Goal: Task Accomplishment & Management: Manage account settings

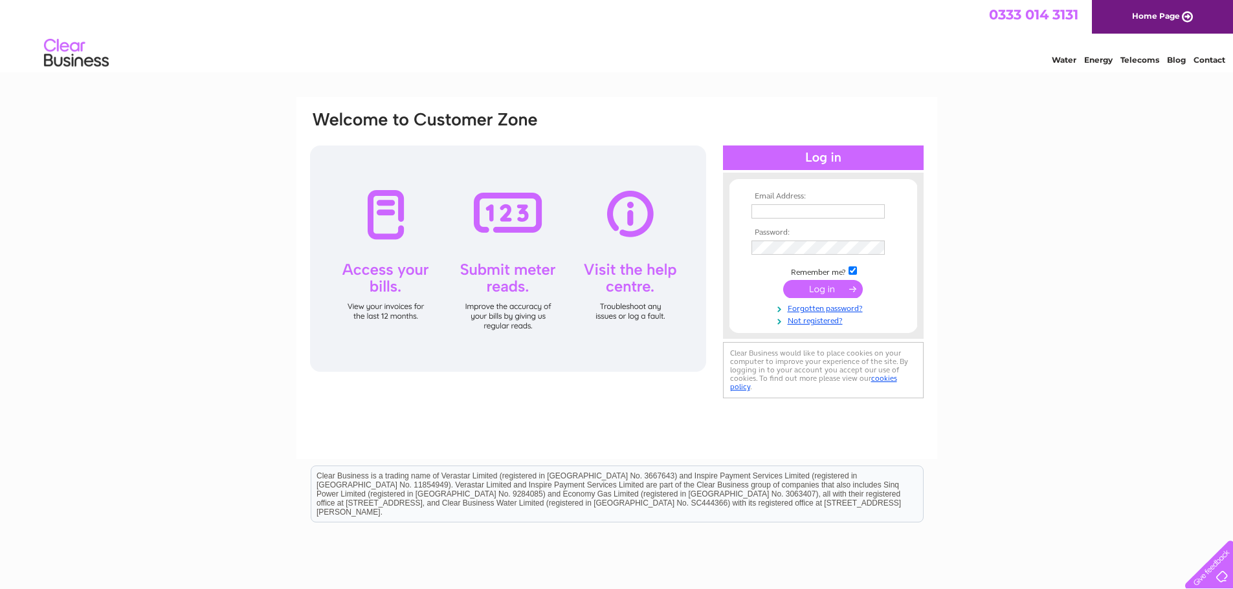
type input "linda.collins@tjisolutions.com"
click at [824, 285] on input "submit" at bounding box center [823, 289] width 80 height 18
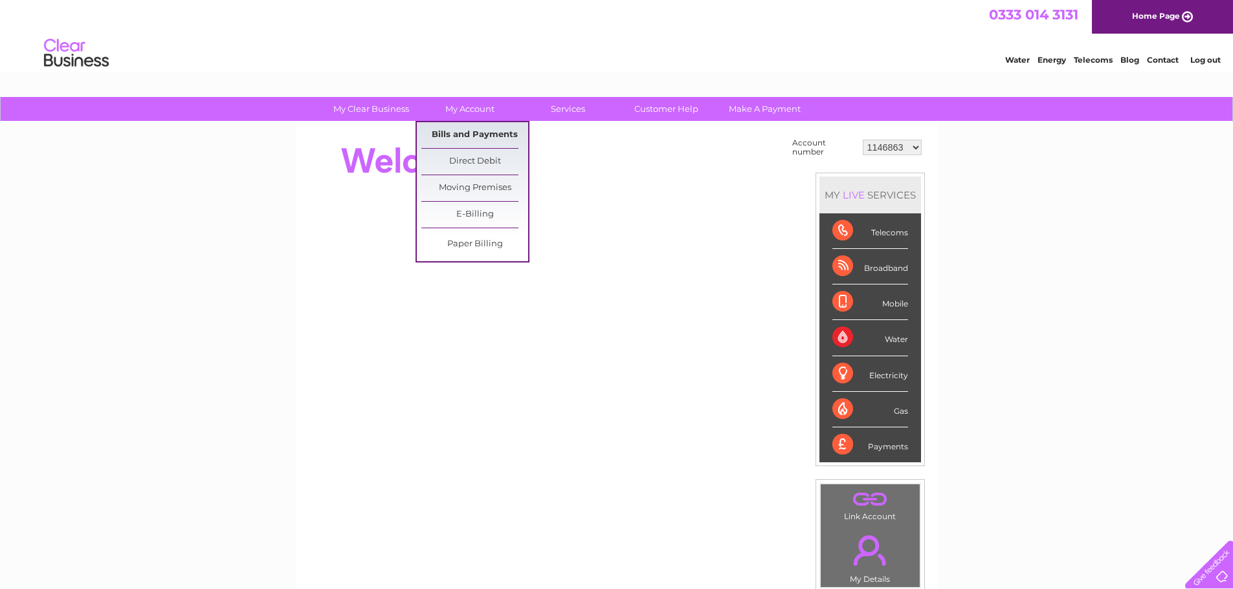
click at [466, 133] on link "Bills and Payments" at bounding box center [474, 135] width 107 height 26
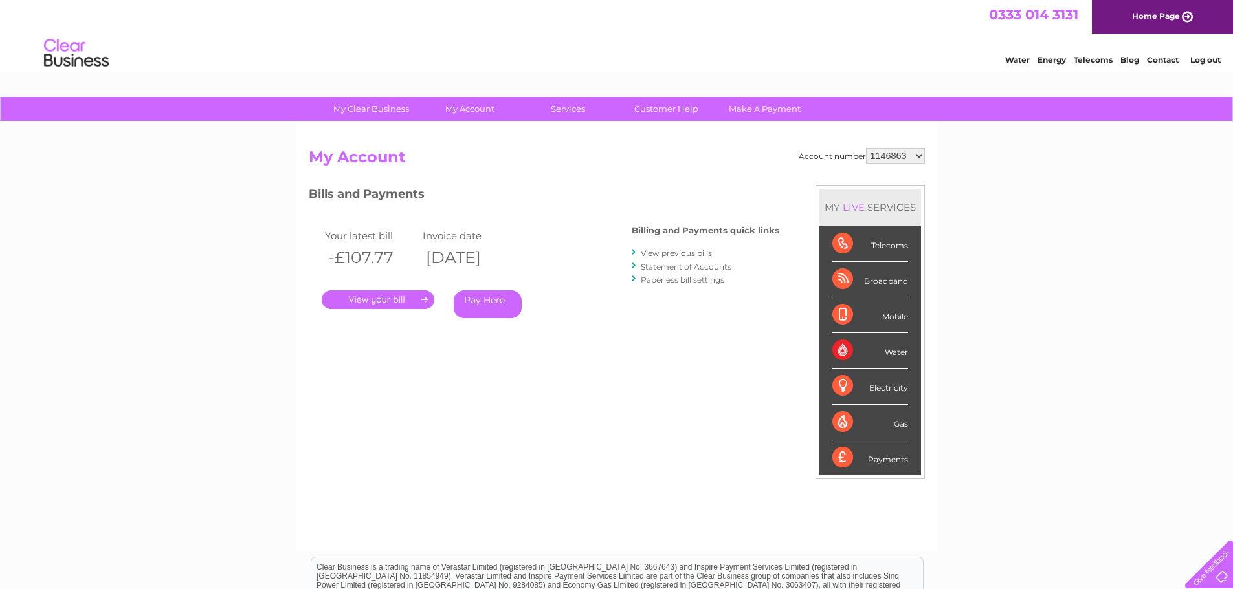
click at [916, 156] on select "1146863 30314434" at bounding box center [895, 156] width 59 height 16
select select "30314434"
click at [866, 148] on select "1146863 30314434" at bounding box center [895, 156] width 59 height 16
click at [378, 299] on link "." at bounding box center [378, 300] width 113 height 19
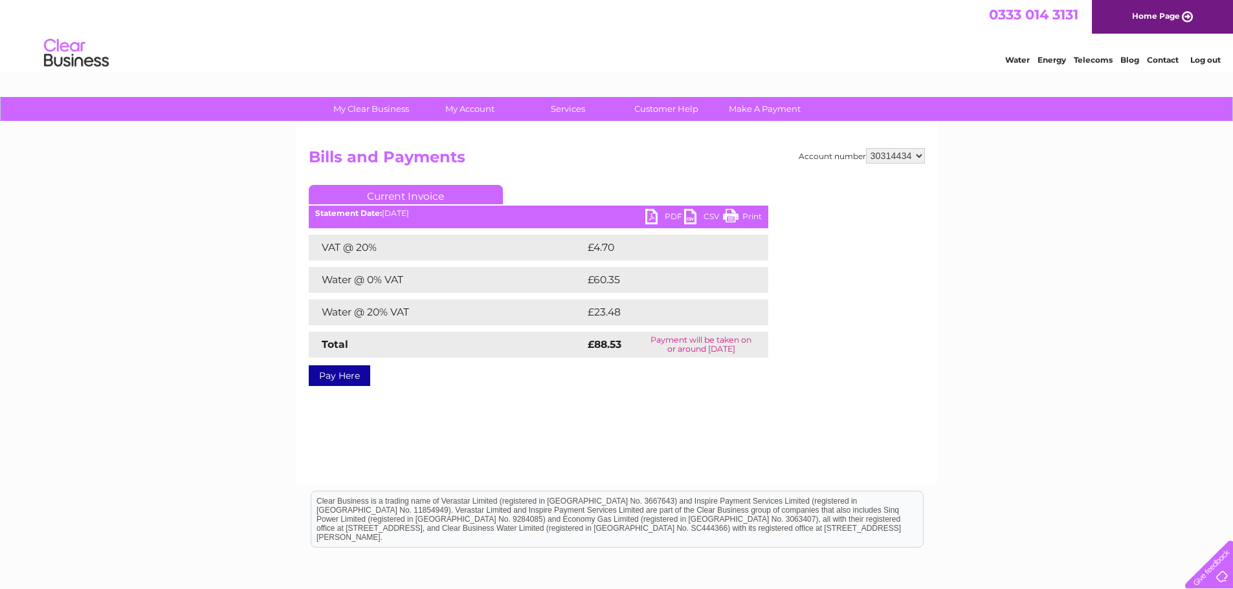
click at [657, 215] on link "PDF" at bounding box center [664, 218] width 39 height 19
